Goal: Task Accomplishment & Management: Manage account settings

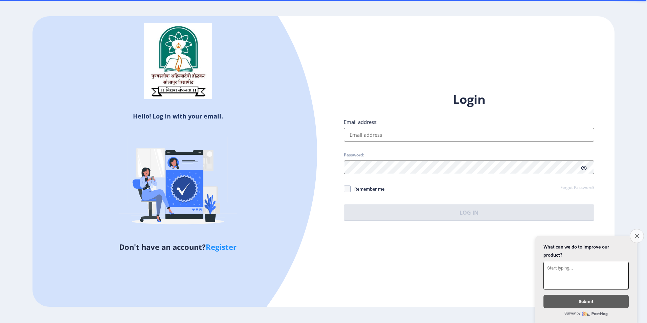
click at [637, 234] on icon "Close survey" at bounding box center [637, 236] width 4 height 4
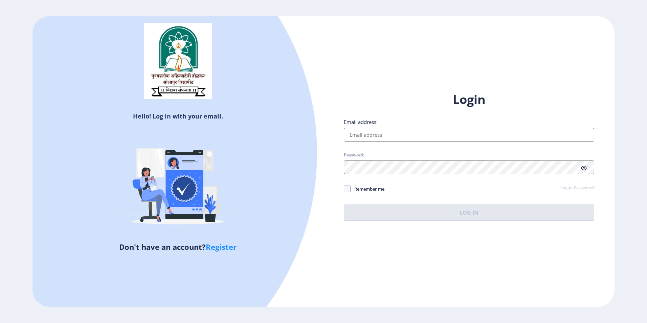
click at [152, 116] on div at bounding box center [58, 153] width 518 height 518
click at [190, 117] on div at bounding box center [58, 153] width 518 height 518
click at [222, 247] on link "Register" at bounding box center [221, 247] width 31 height 10
select select
click at [379, 132] on input "Email address:" at bounding box center [469, 135] width 251 height 14
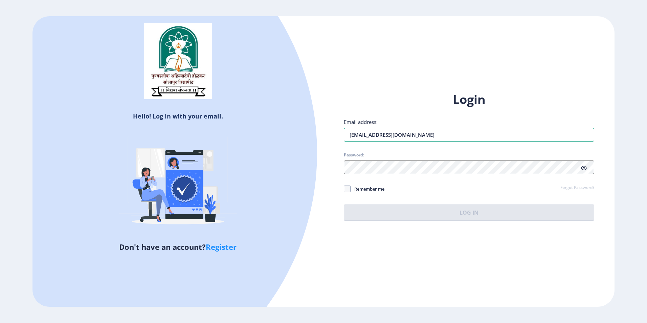
type input "[EMAIL_ADDRESS][DOMAIN_NAME]"
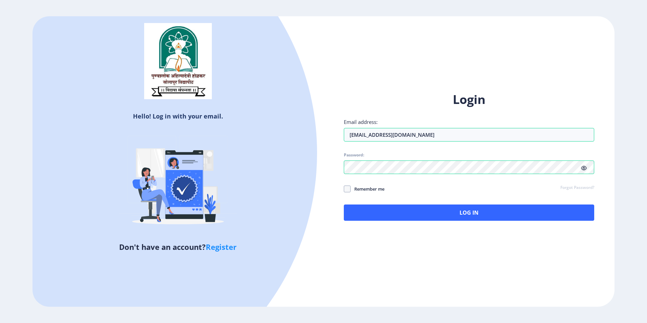
click at [585, 167] on icon at bounding box center [584, 168] width 6 height 5
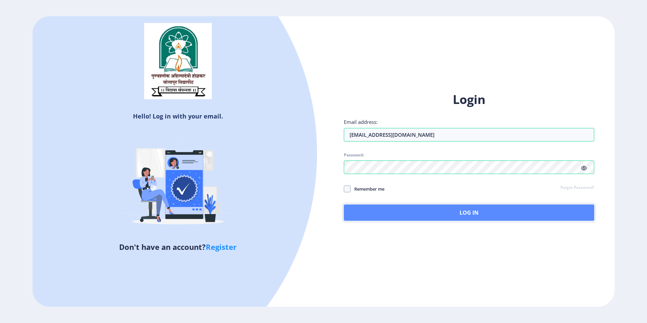
click at [420, 218] on button "Log In" at bounding box center [469, 212] width 251 height 16
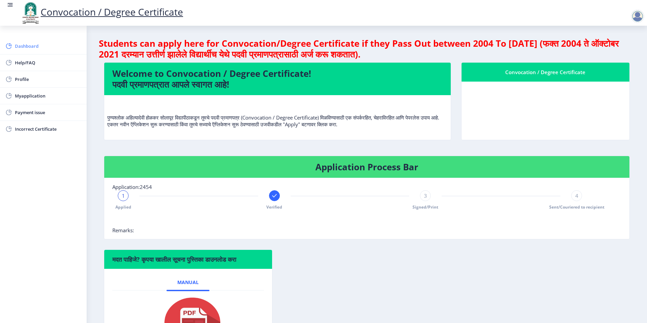
click at [28, 48] on span "Dashboard" at bounding box center [48, 46] width 66 height 8
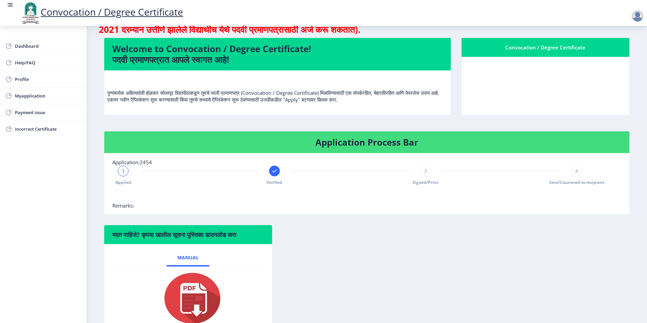
scroll to position [73, 0]
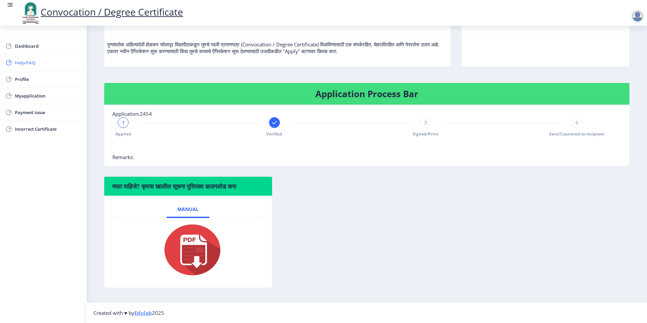
click at [24, 60] on span "Help/FAQ" at bounding box center [48, 63] width 66 height 8
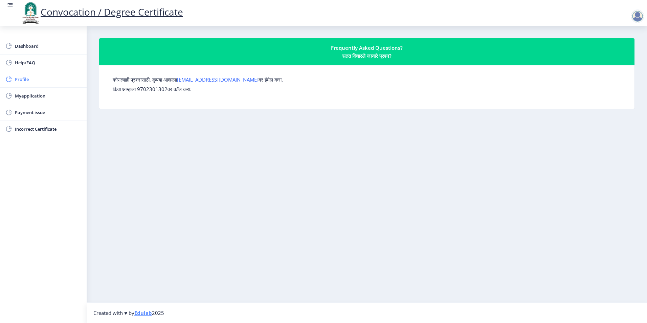
click at [21, 78] on span "Profile" at bounding box center [48, 79] width 66 height 8
select select
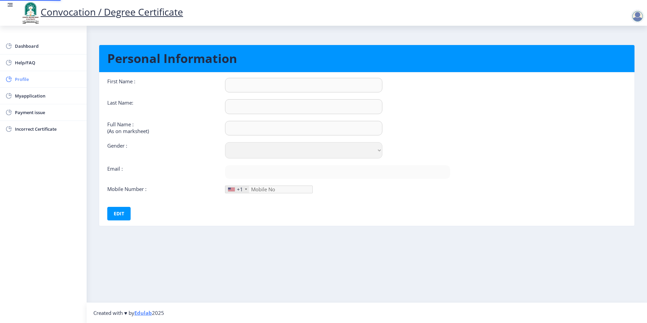
type input "SIMA"
type input "[PERSON_NAME]"
type input "[PERSON_NAME] [PERSON_NAME]"
select select "[DEMOGRAPHIC_DATA]"
type input "[EMAIL_ADDRESS][DOMAIN_NAME]"
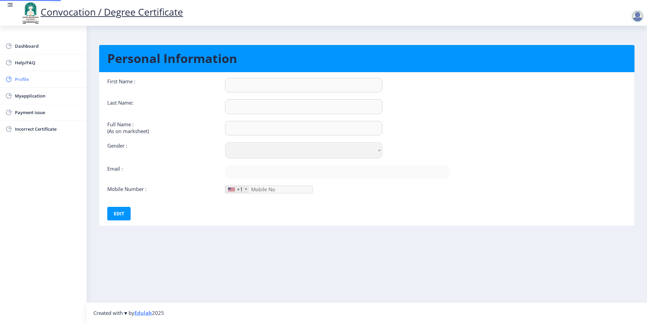
type input "7972257100"
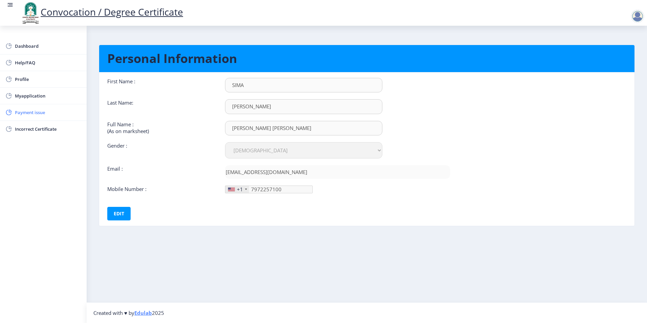
click at [20, 114] on span "Payment issue" at bounding box center [48, 112] width 66 height 8
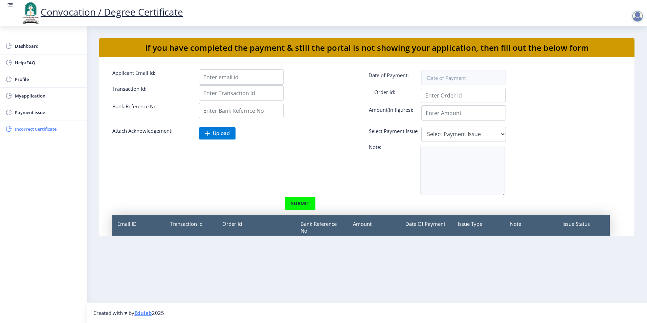
click at [25, 129] on span "Incorrect Certificate" at bounding box center [48, 129] width 66 height 8
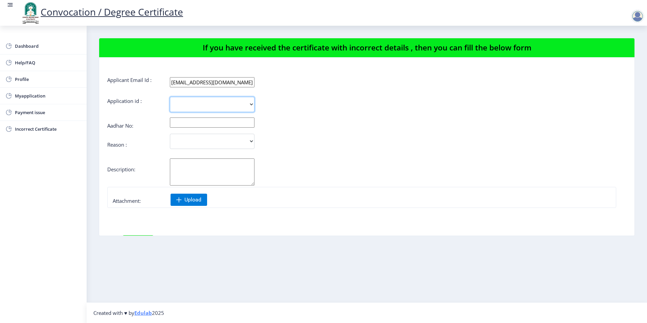
click at [214, 108] on select "2454" at bounding box center [212, 104] width 85 height 15
click at [449, 173] on div at bounding box center [381, 172] width 433 height 28
click at [12, 2] on rect at bounding box center [10, 4] width 7 height 7
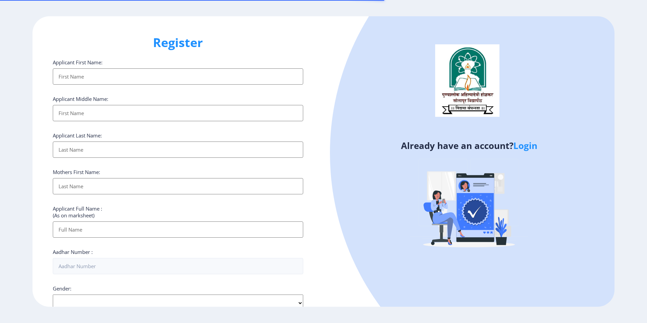
select select
click at [522, 147] on link "Login" at bounding box center [526, 145] width 24 height 12
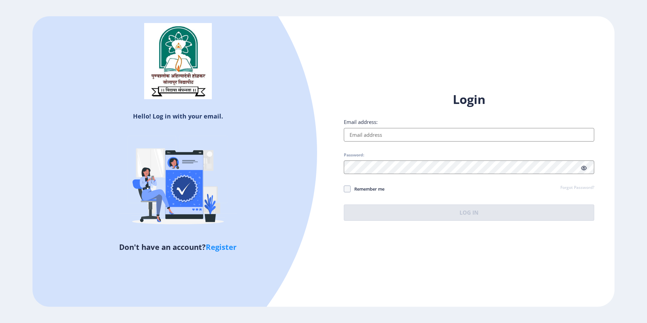
click at [408, 134] on input "Email address:" at bounding box center [469, 135] width 251 height 14
type input "[EMAIL_ADDRESS][DOMAIN_NAME]"
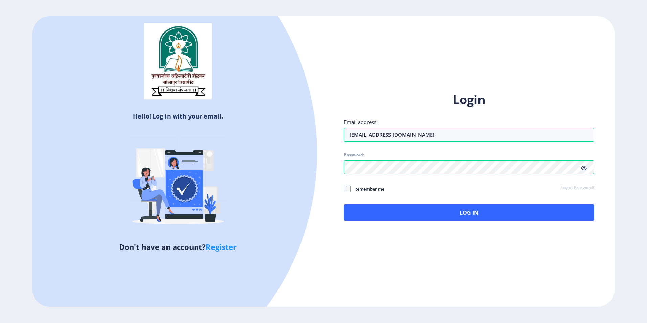
click at [585, 167] on icon at bounding box center [584, 168] width 6 height 5
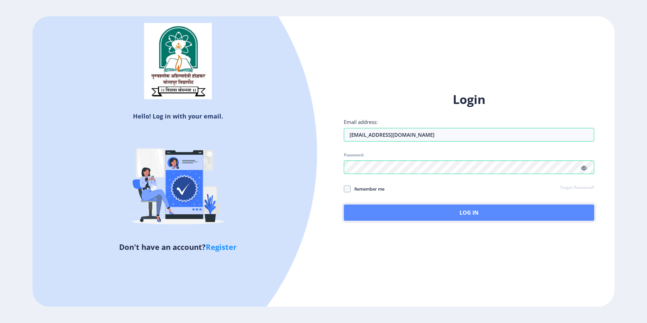
click at [435, 216] on button "Log In" at bounding box center [469, 212] width 251 height 16
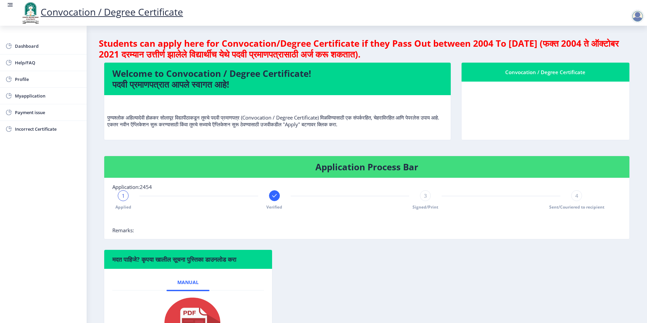
click at [544, 71] on div "Convocation / Degree Certificate" at bounding box center [546, 72] width 152 height 8
click at [34, 49] on span "Dashboard" at bounding box center [48, 46] width 66 height 8
click at [638, 15] on div at bounding box center [638, 16] width 14 height 14
click at [8, 6] on rect at bounding box center [10, 4] width 7 height 7
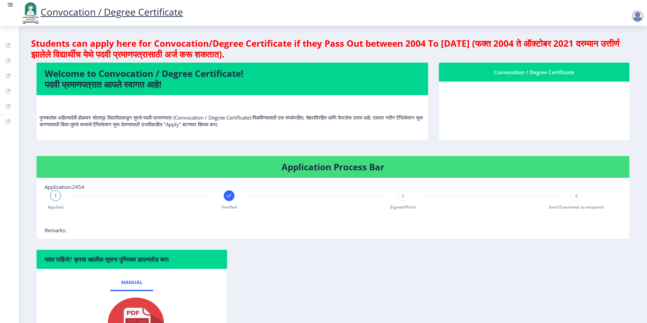
click at [8, 6] on rect at bounding box center [10, 4] width 7 height 7
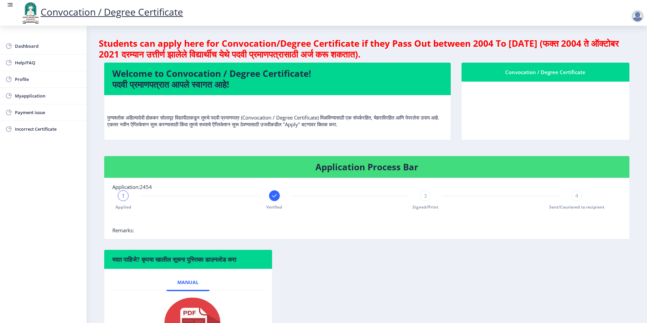
click at [636, 17] on div at bounding box center [638, 16] width 14 height 14
click at [43, 127] on span "Incorrect Certificate" at bounding box center [48, 129] width 66 height 8
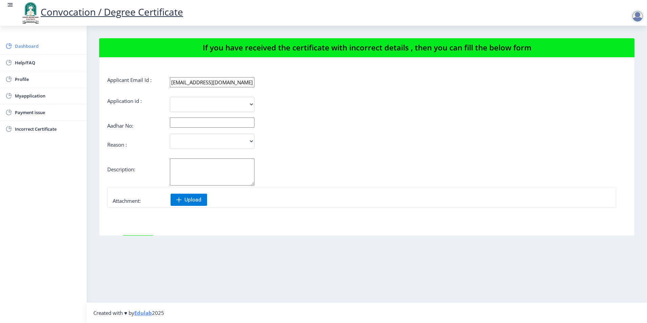
click at [27, 44] on span "Dashboard" at bounding box center [48, 46] width 66 height 8
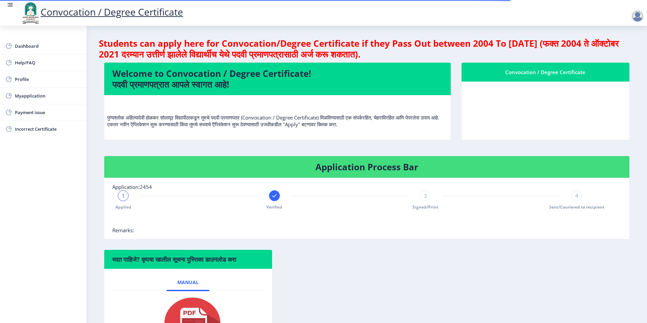
click at [285, 78] on h4 "Welcome to Convocation / Degree Certificate! पदवी प्रमाणपत्रात आपले स्वागत आहे!" at bounding box center [277, 79] width 330 height 22
click at [222, 99] on nb-card-body "पुण्यश्लोक अहिल्यादेवी होळकर सोलापूर विद्यापीठाकडून तुमचे पदवी प्रमाणपत्र (Conv…" at bounding box center [277, 117] width 347 height 45
click at [601, 39] on h4 "Students can apply here for Convocation/Degree Certificate if they Pass Out bet…" at bounding box center [367, 49] width 536 height 22
drag, startPoint x: 361, startPoint y: 47, endPoint x: 354, endPoint y: 49, distance: 7.2
click at [354, 49] on h4 "Students can apply here for Convocation/Degree Certificate if they Pass Out bet…" at bounding box center [367, 49] width 536 height 22
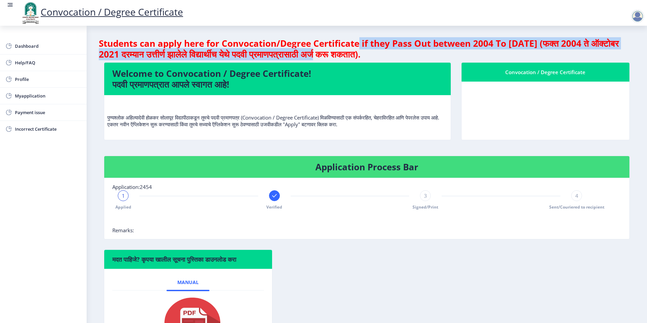
click at [266, 59] on h4 "Students can apply here for Convocation/Degree Certificate if they Pass Out bet…" at bounding box center [367, 49] width 536 height 22
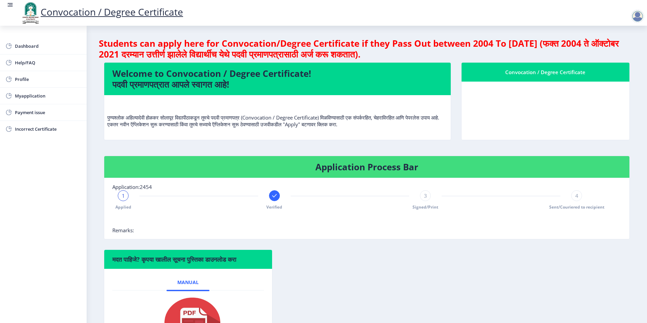
click at [388, 59] on h4 "Students can apply here for Convocation/Degree Certificate if they Pass Out bet…" at bounding box center [367, 49] width 536 height 22
drag, startPoint x: 223, startPoint y: 90, endPoint x: 225, endPoint y: 94, distance: 4.9
click at [223, 90] on nb-card-header "Welcome to Convocation / Degree Certificate! पदवी प्रमाणपत्रात आपले स्वागत आहे!" at bounding box center [277, 79] width 347 height 32
drag, startPoint x: 327, startPoint y: 122, endPoint x: 353, endPoint y: 133, distance: 28.5
click at [327, 123] on p "पुण्यश्लोक अहिल्यादेवी होळकर सोलापूर विद्यापीठाकडून तुमचे पदवी प्रमाणपत्र (Conv…" at bounding box center [277, 114] width 341 height 27
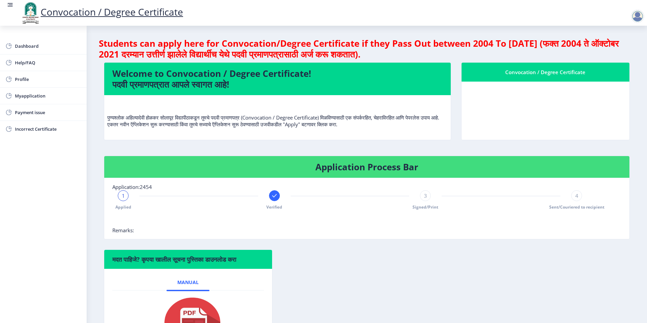
drag, startPoint x: 355, startPoint y: 124, endPoint x: 389, endPoint y: 119, distance: 33.8
click at [355, 124] on p "पुण्यश्लोक अहिल्यादेवी होळकर सोलापूर विद्यापीठाकडून तुमचे पदवी प्रमाणपत्र (Conv…" at bounding box center [277, 114] width 341 height 27
click at [570, 77] on nb-card-header "Convocation / Degree Certificate" at bounding box center [546, 72] width 168 height 19
click at [19, 66] on span "Help/FAQ" at bounding box center [48, 63] width 66 height 8
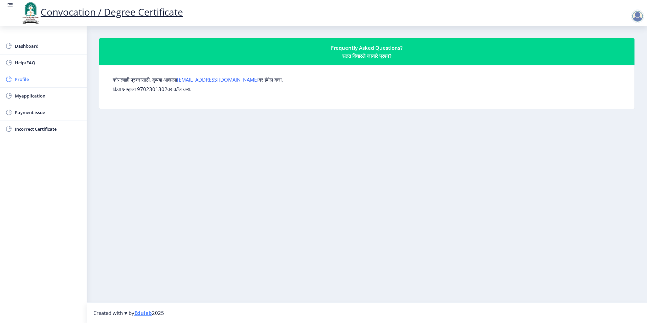
click at [22, 83] on span "Profile" at bounding box center [48, 79] width 66 height 8
select select
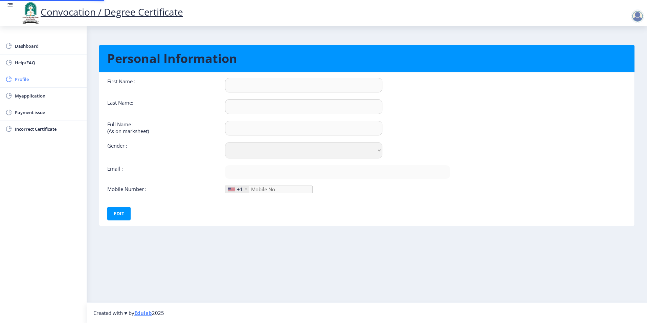
type input "SIMA"
type input "[PERSON_NAME]"
type input "[PERSON_NAME] [PERSON_NAME]"
select select "[DEMOGRAPHIC_DATA]"
type input "[EMAIL_ADDRESS][DOMAIN_NAME]"
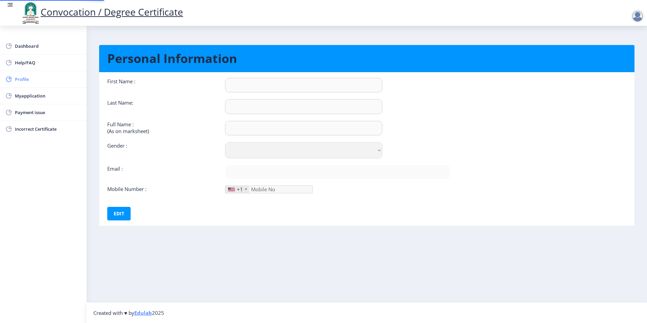
type input "7972257100"
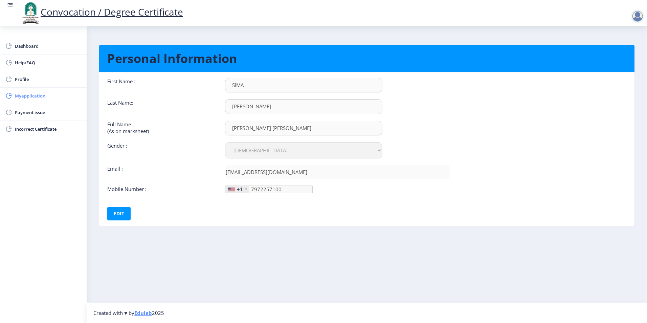
click at [22, 99] on span "Myapplication" at bounding box center [48, 96] width 66 height 8
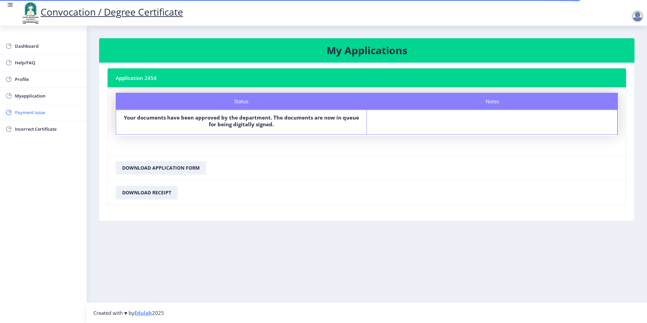
click at [24, 117] on link "Payment issue" at bounding box center [43, 112] width 87 height 16
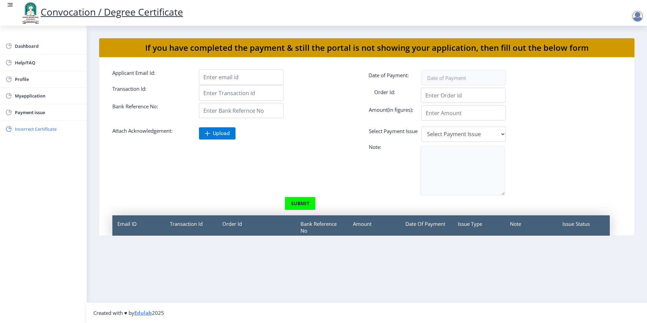
click at [29, 130] on span "Incorrect Certificate" at bounding box center [48, 129] width 66 height 8
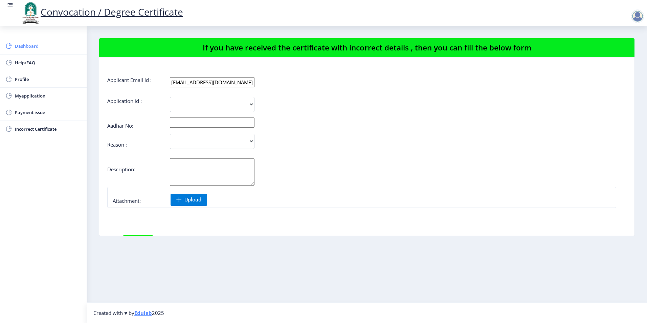
click at [36, 47] on span "Dashboard" at bounding box center [48, 46] width 66 height 8
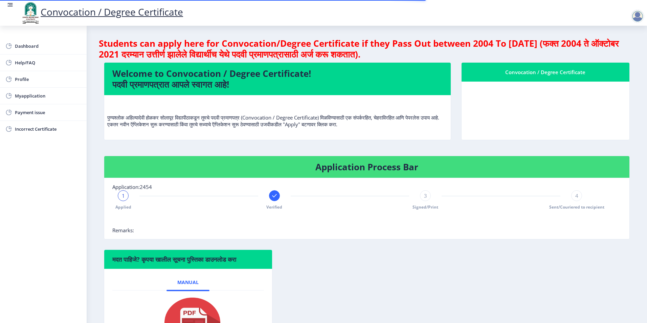
click at [8, 4] on rect at bounding box center [10, 4] width 7 height 7
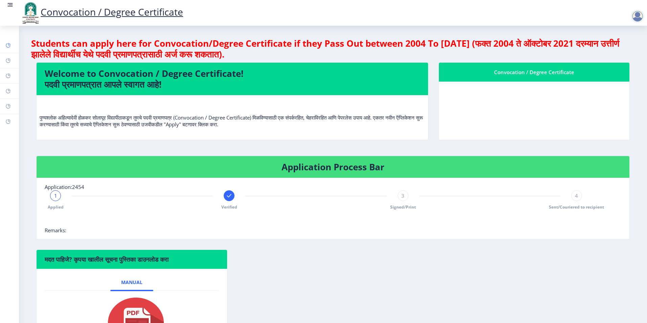
click at [9, 45] on rect at bounding box center [7, 45] width 5 height 5
click at [29, 13] on img at bounding box center [30, 12] width 20 height 23
click at [12, 3] on rect at bounding box center [10, 3] width 5 height 1
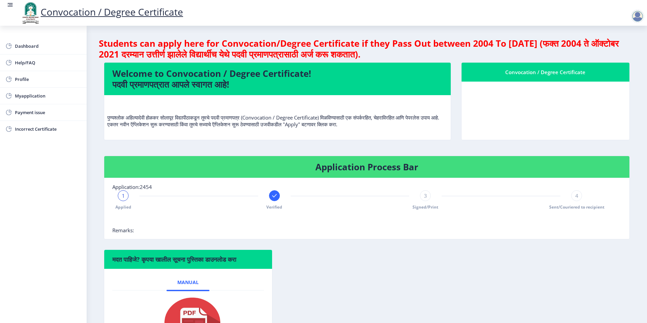
click at [7, 8] on link at bounding box center [10, 12] width 7 height 23
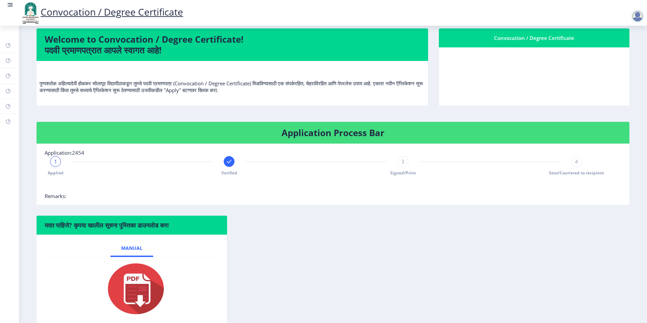
scroll to position [73, 0]
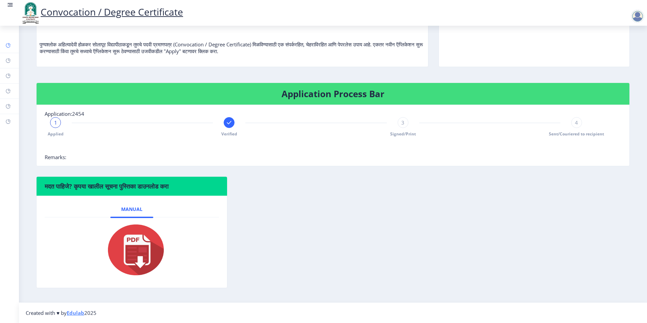
click at [8, 44] on icon at bounding box center [9, 44] width 2 height 2
click at [8, 60] on icon at bounding box center [9, 59] width 2 height 2
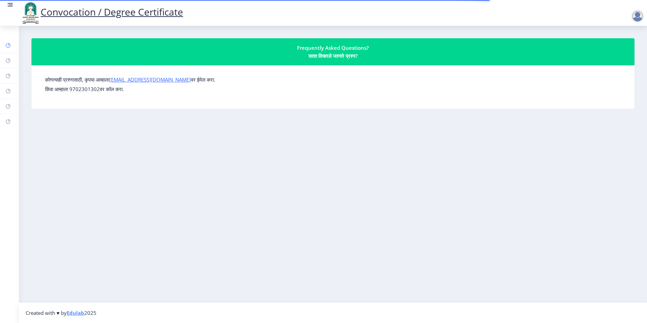
click at [8, 44] on icon at bounding box center [9, 44] width 2 height 2
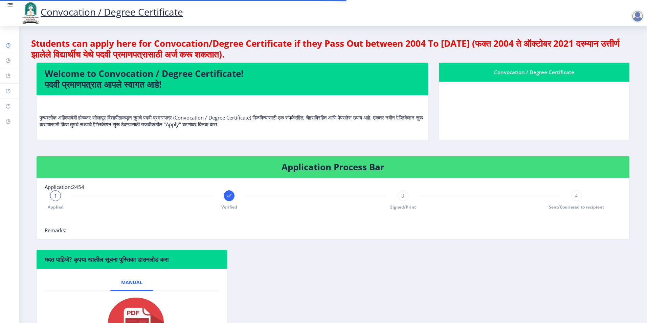
click at [8, 44] on icon at bounding box center [9, 44] width 2 height 2
click at [10, 10] on link at bounding box center [10, 12] width 7 height 23
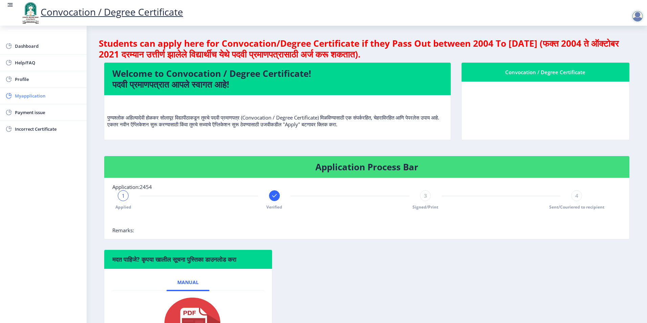
click at [45, 96] on span "Myapplication" at bounding box center [48, 96] width 66 height 8
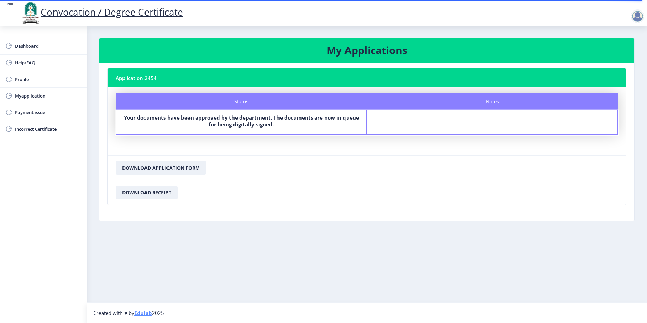
click at [61, 13] on link "Convocation / Degree Certificate" at bounding box center [101, 11] width 163 height 13
click at [152, 12] on link "Convocation / Degree Certificate" at bounding box center [101, 11] width 163 height 13
click at [636, 13] on div at bounding box center [638, 16] width 14 height 14
click at [26, 46] on span "Dashboard" at bounding box center [48, 46] width 66 height 8
